Goal: Transaction & Acquisition: Purchase product/service

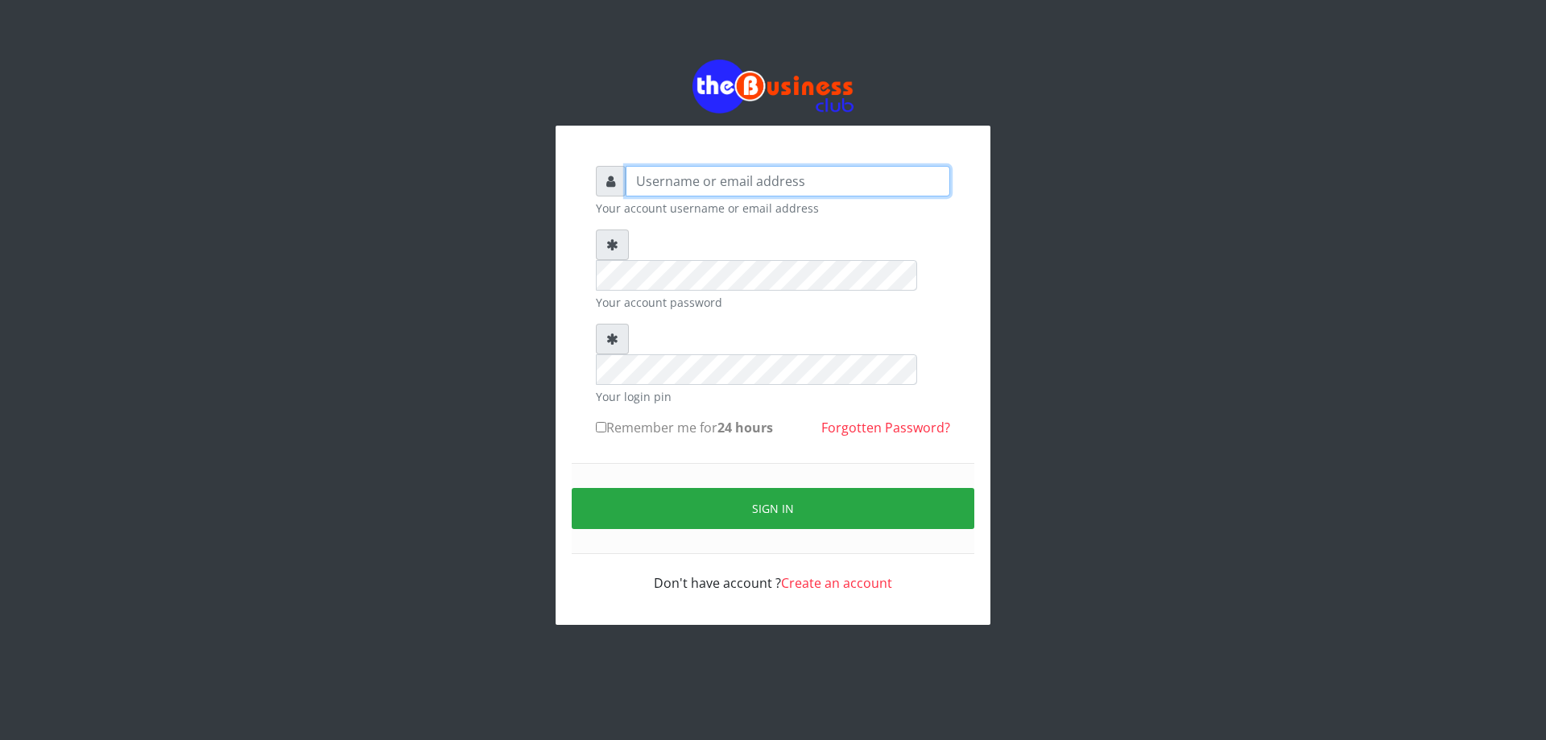
type input "DIACLEF"
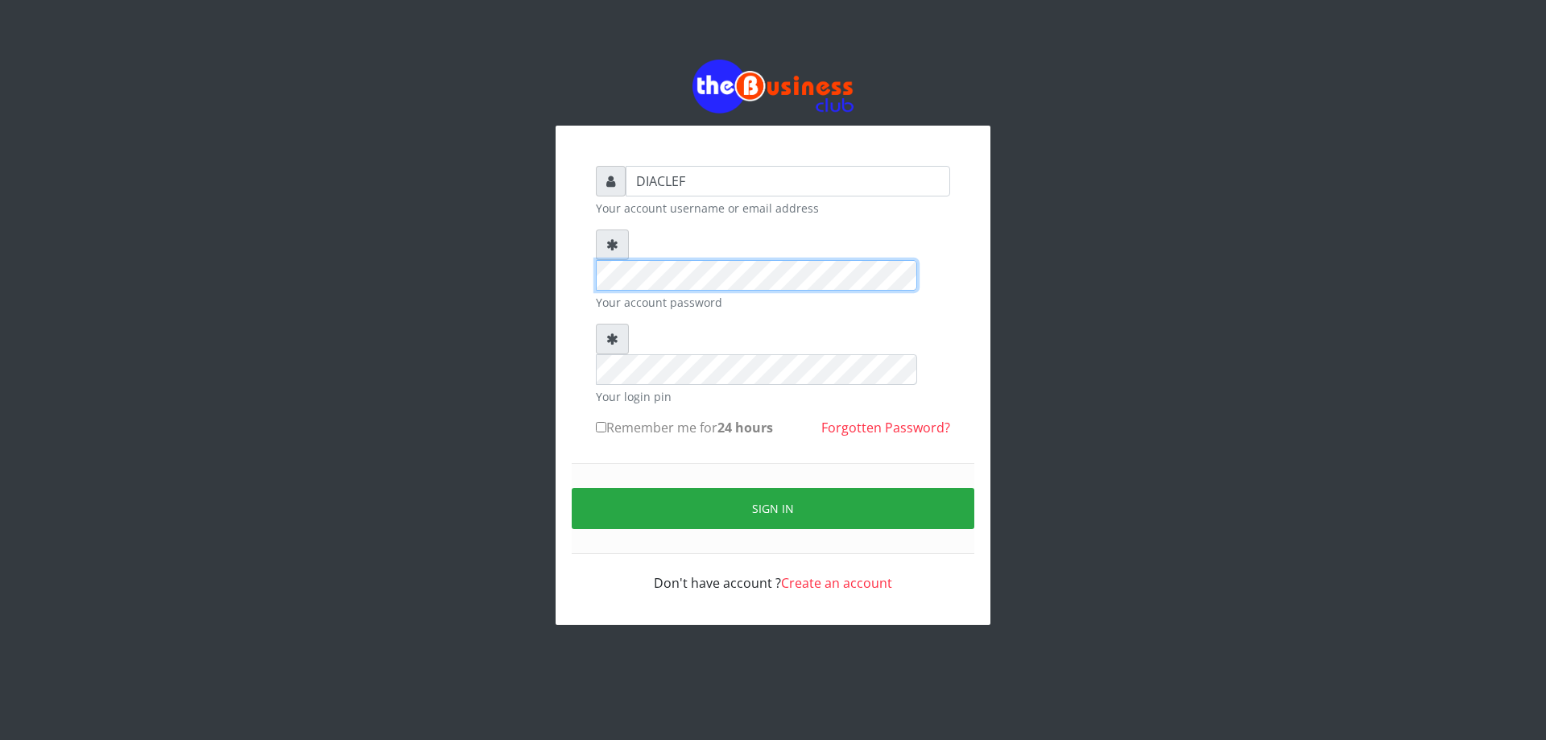
click at [514, 251] on div "DIACLEF Your account username or email address Your account password Your login…" at bounding box center [773, 342] width 918 height 684
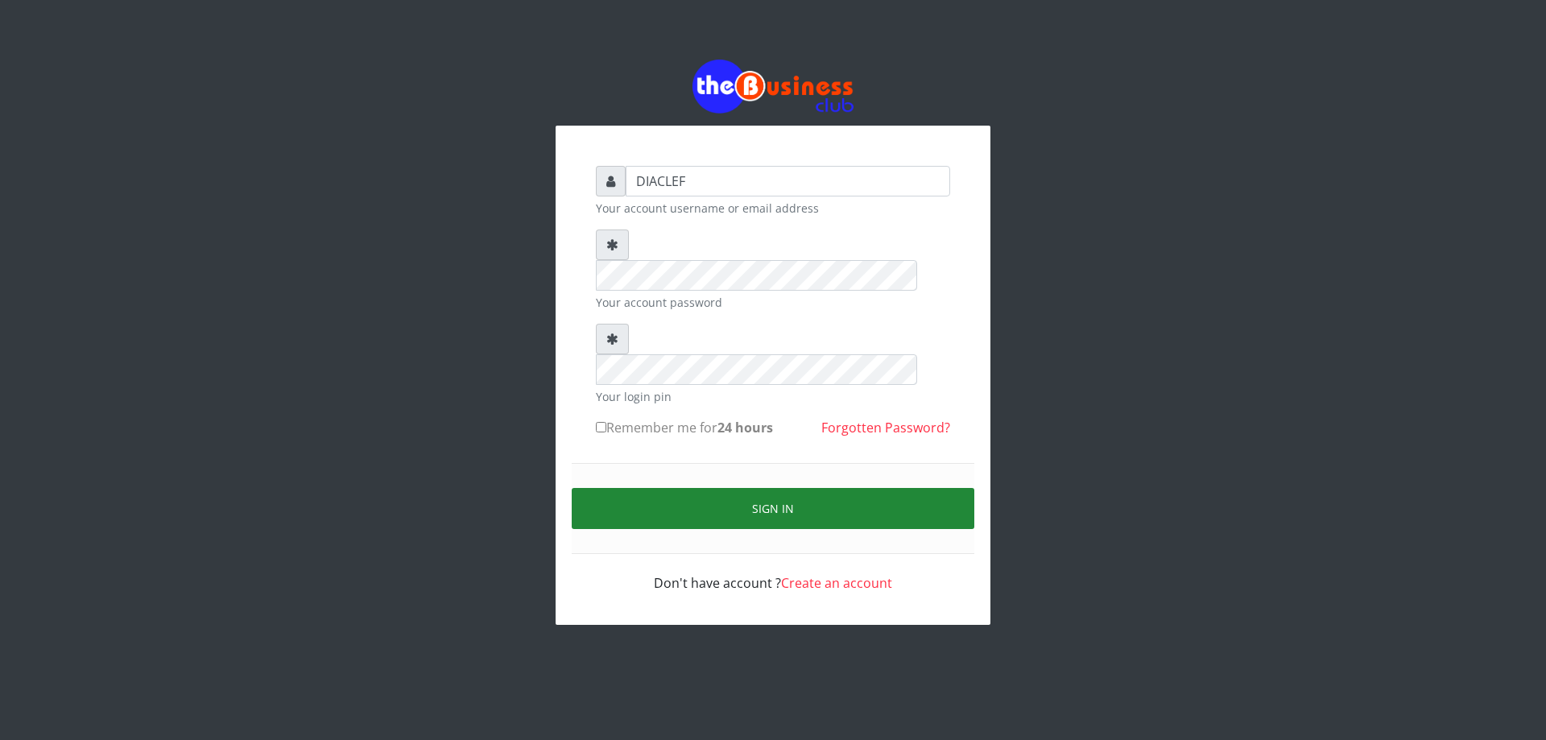
click at [832, 488] on button "Sign in" at bounding box center [773, 508] width 403 height 41
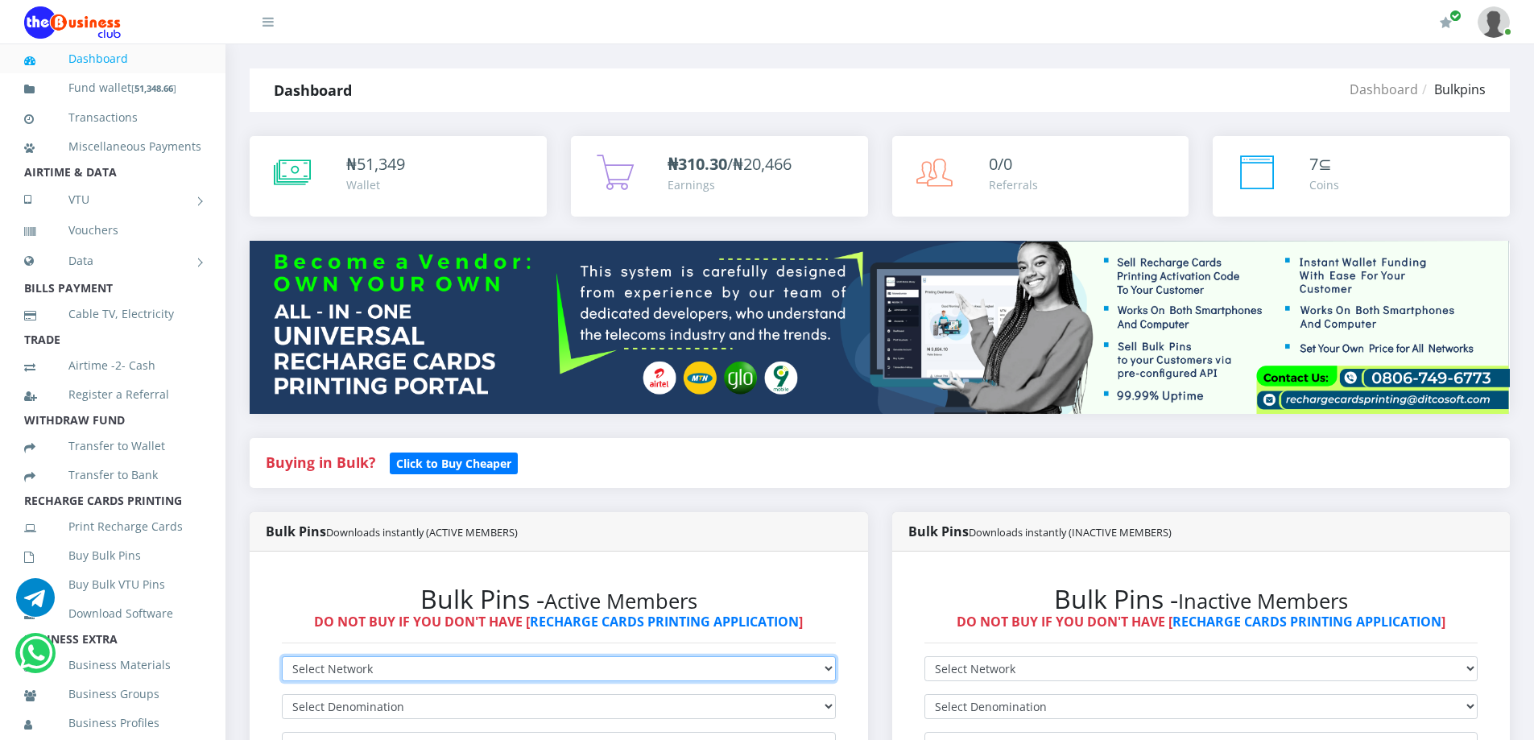
click at [617, 659] on select "Select Network MTN Globacom 9Mobile Airtel" at bounding box center [559, 668] width 554 height 25
select select "MTN"
click at [282, 656] on select "Select Network MTN Globacom 9Mobile Airtel" at bounding box center [559, 668] width 554 height 25
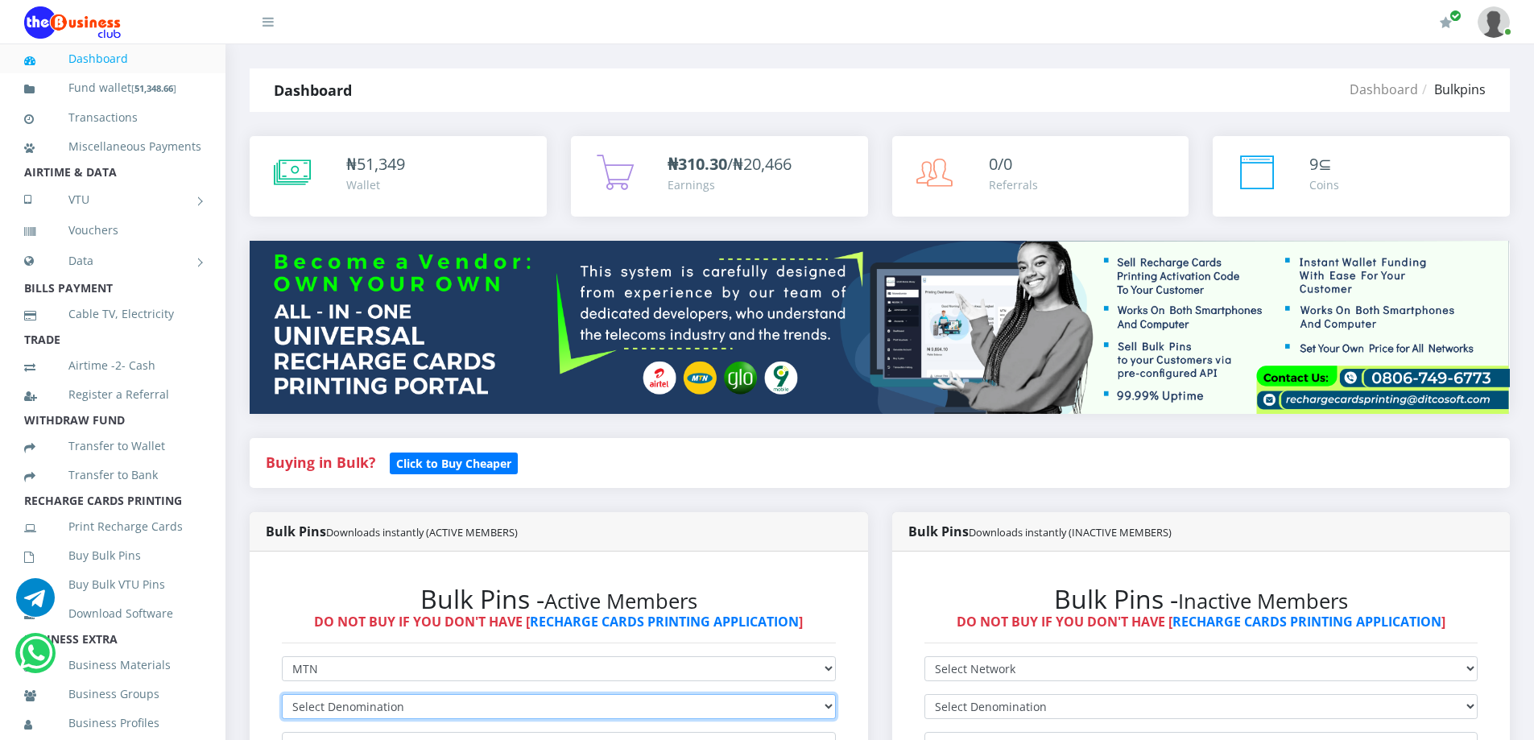
click at [347, 704] on select "Select Denomination MTN NGN100 - ₦96.99 MTN NGN200 - ₦193.98 MTN NGN400 - ₦387.…" at bounding box center [559, 706] width 554 height 25
select select "484.95-500"
click at [282, 694] on select "Select Denomination MTN NGN100 - ₦96.99 MTN NGN200 - ₦193.98 MTN NGN400 - ₦387.…" at bounding box center [559, 706] width 554 height 25
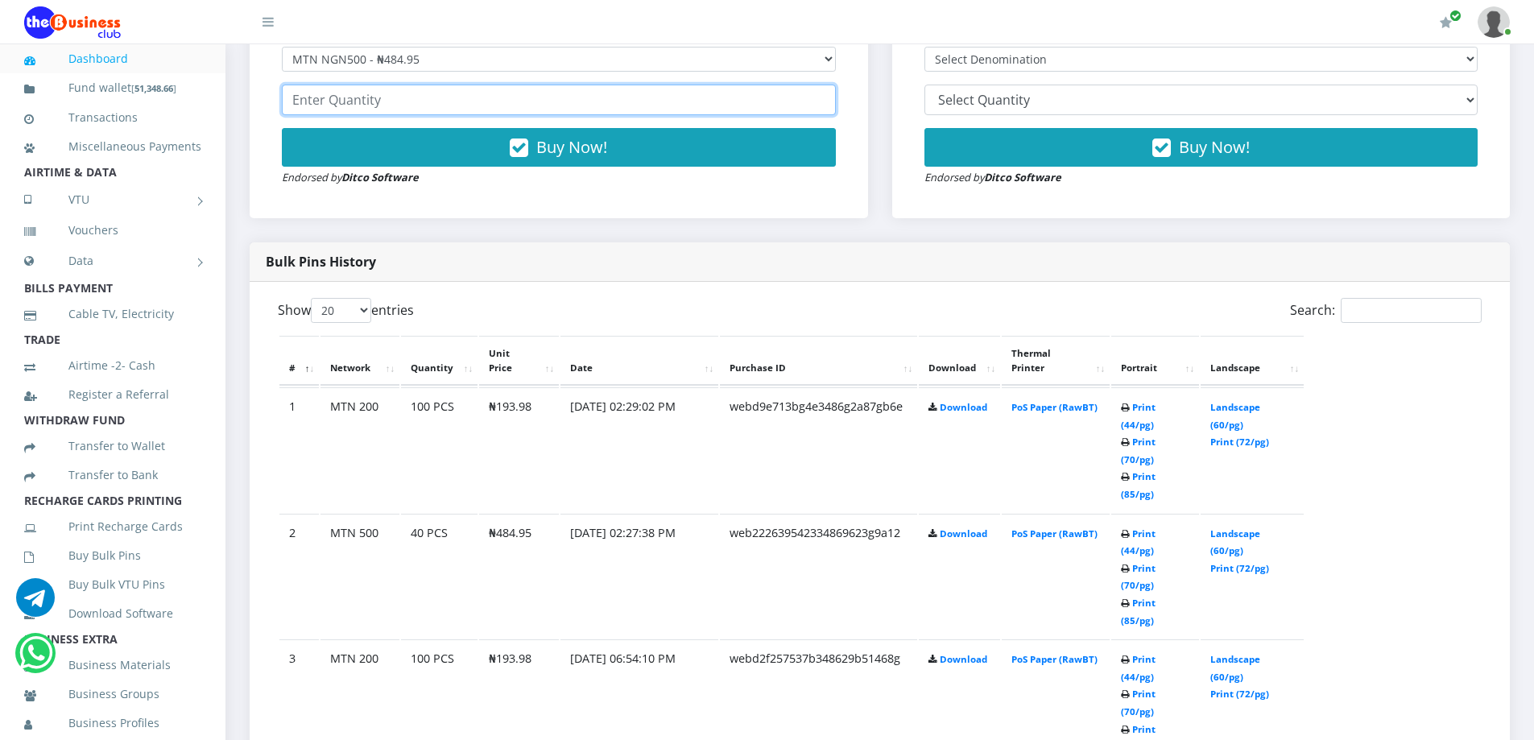
click at [463, 102] on input "number" at bounding box center [559, 100] width 554 height 31
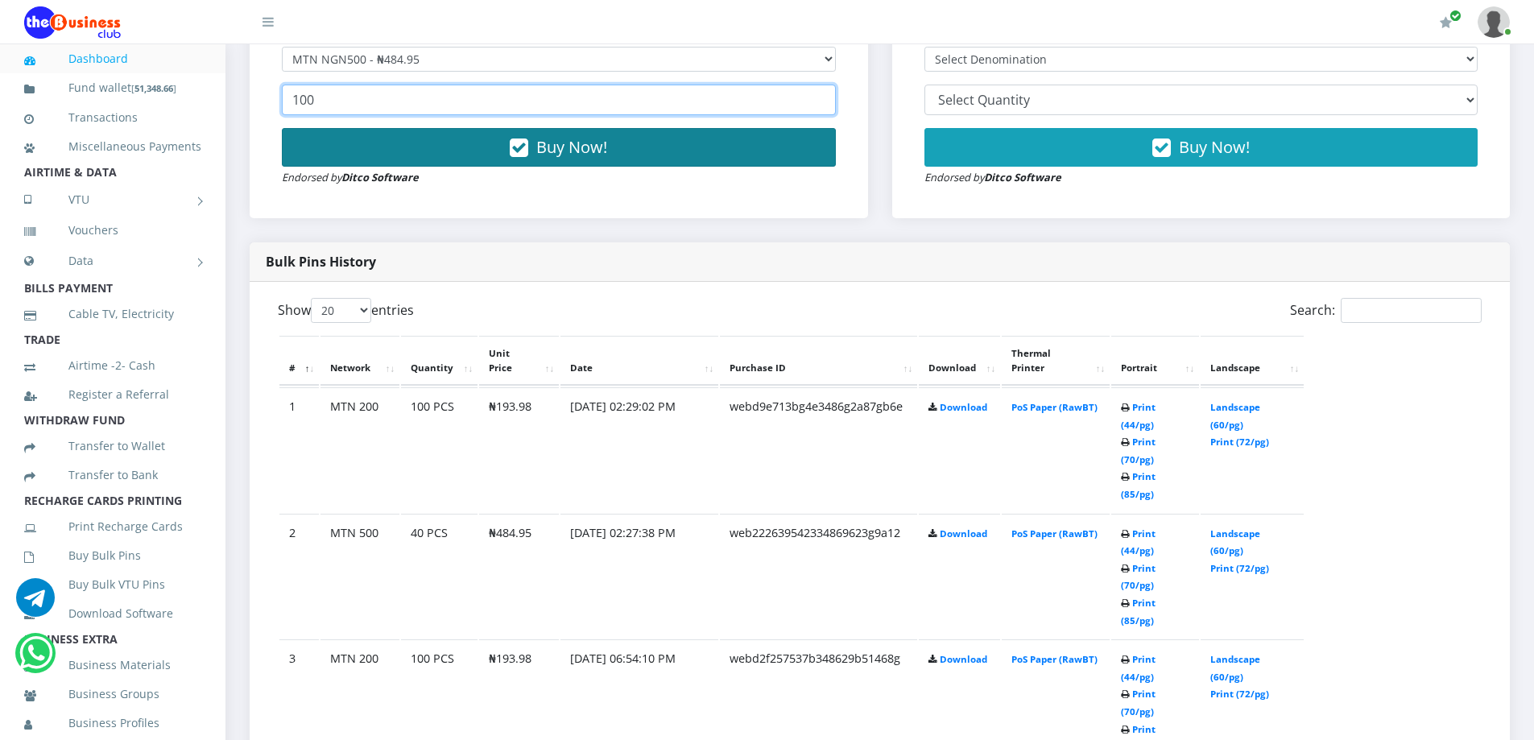
type input "100"
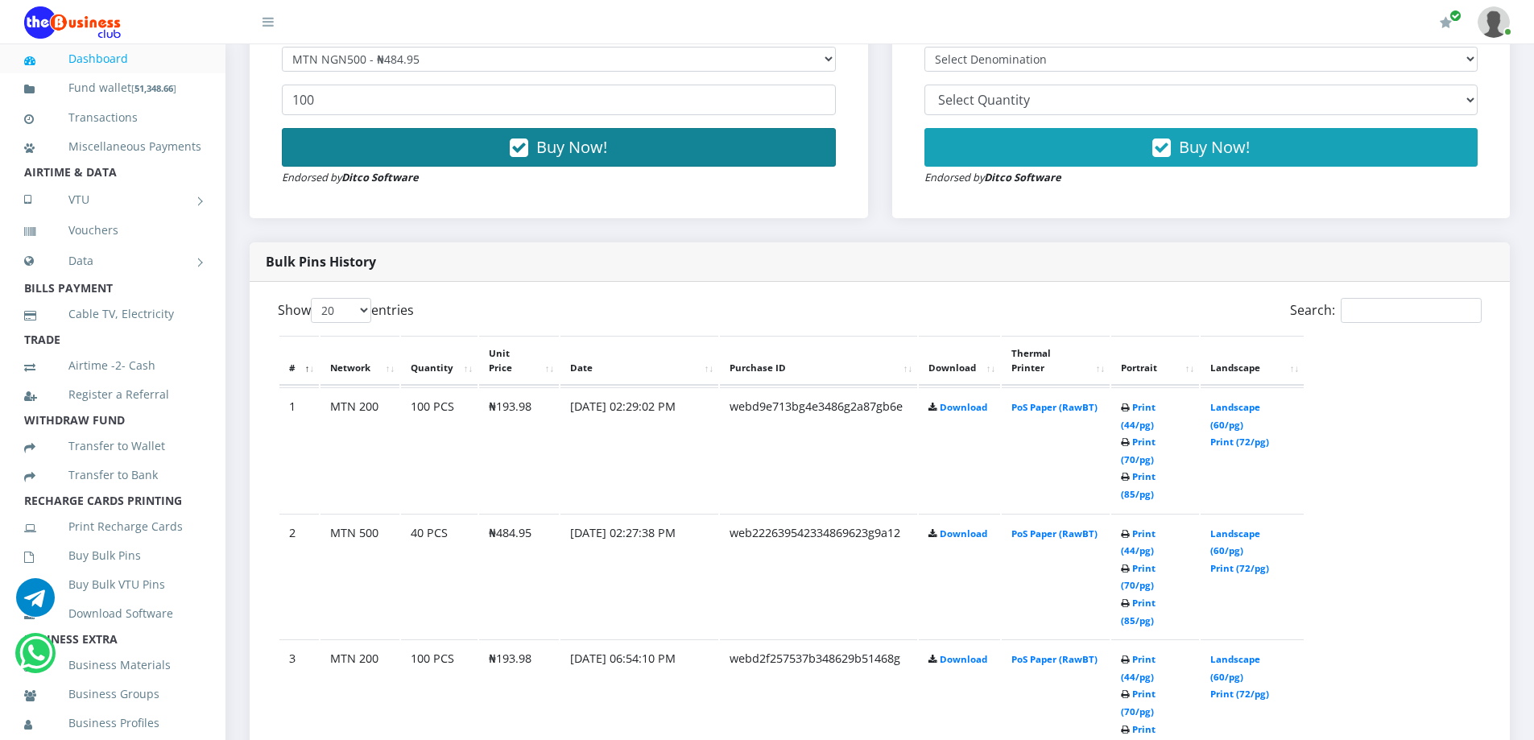
click at [477, 145] on button "Buy Now!" at bounding box center [559, 147] width 554 height 39
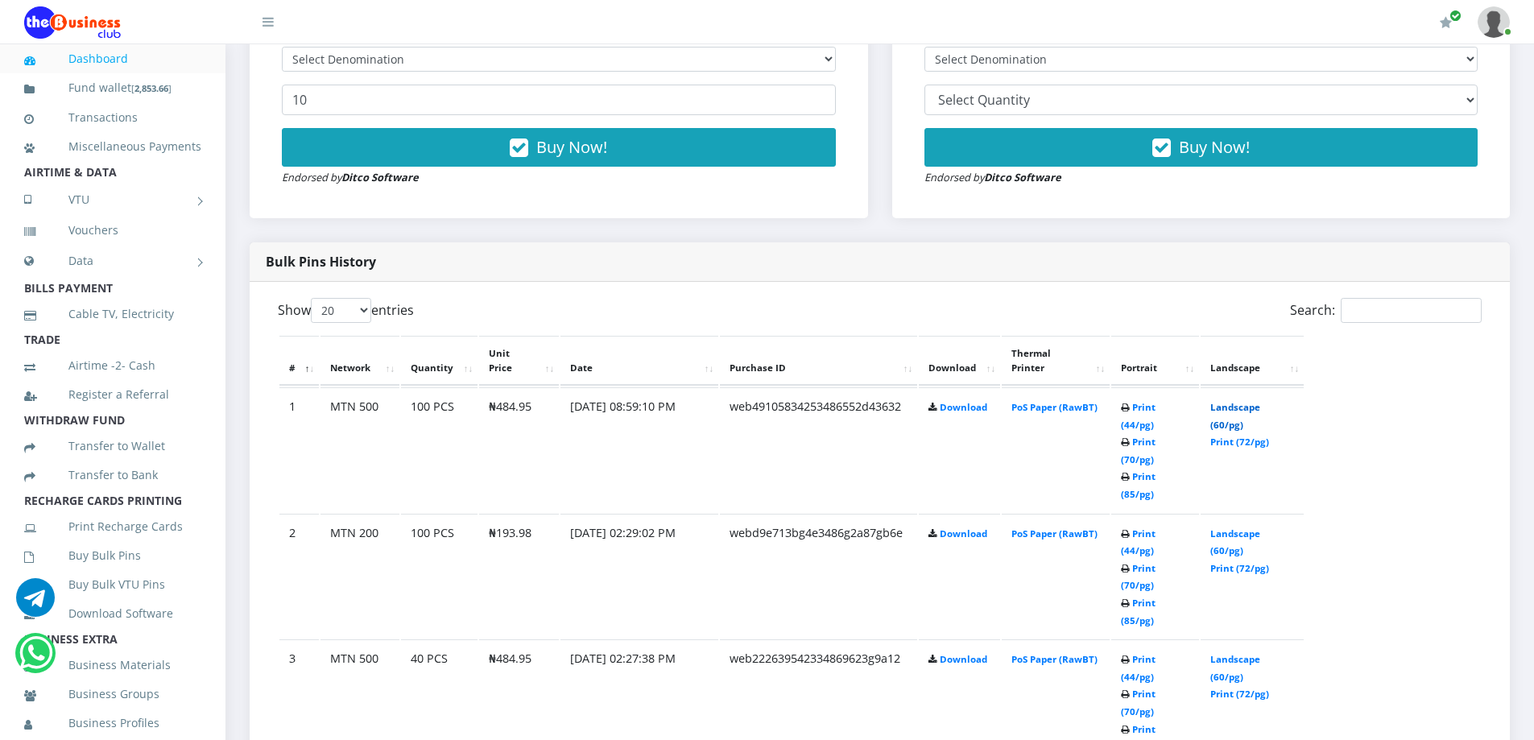
click at [1230, 401] on link "Landscape (60/pg)" at bounding box center [1235, 416] width 50 height 30
